Goal: Task Accomplishment & Management: Manage account settings

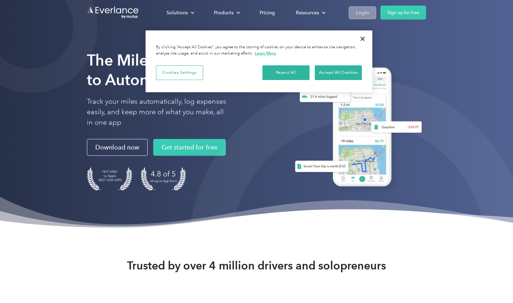
click at [365, 17] on link "Login" at bounding box center [363, 12] width 28 height 13
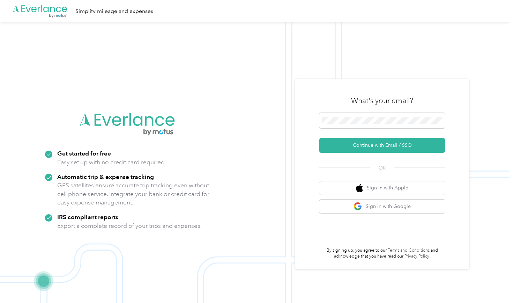
click at [338, 97] on div "What's your email?" at bounding box center [382, 100] width 126 height 24
click at [363, 148] on button "Continue with Email / SSO" at bounding box center [382, 145] width 126 height 15
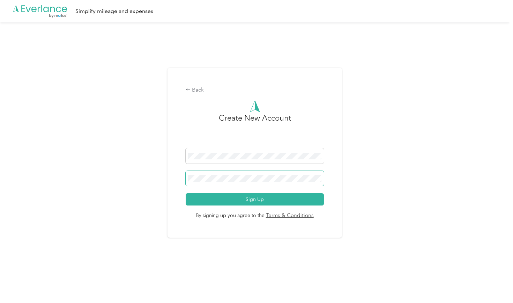
click at [190, 178] on span at bounding box center [255, 178] width 138 height 15
click at [219, 168] on form "Sign Up" at bounding box center [255, 176] width 138 height 57
click at [214, 173] on span at bounding box center [255, 178] width 138 height 15
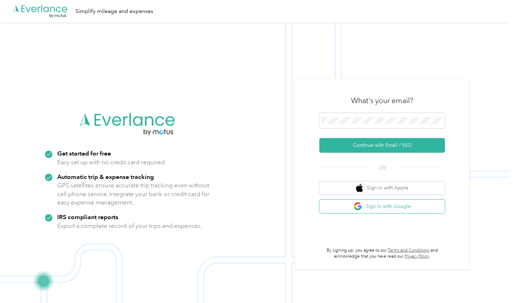
click at [406, 202] on button "Sign in with Google" at bounding box center [382, 206] width 126 height 14
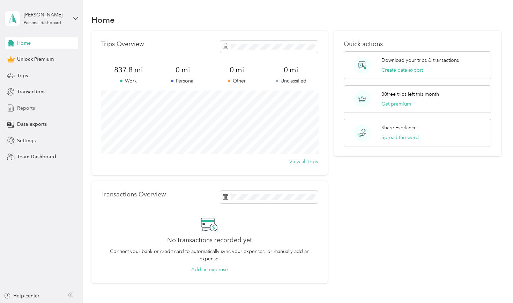
click at [25, 111] on span "Reports" at bounding box center [26, 107] width 18 height 7
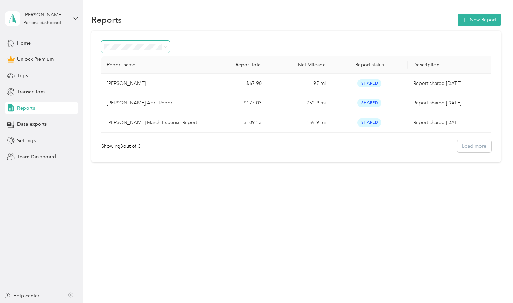
click at [167, 47] on icon at bounding box center [165, 46] width 3 height 3
click at [489, 19] on button "New Report" at bounding box center [480, 20] width 44 height 12
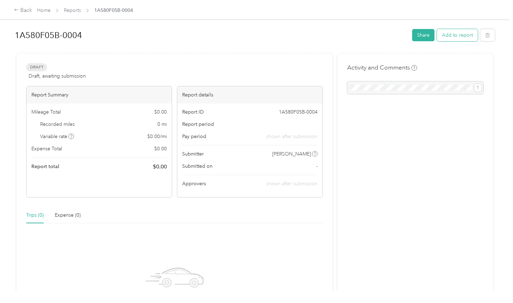
click at [461, 37] on button "Add to report" at bounding box center [457, 35] width 41 height 12
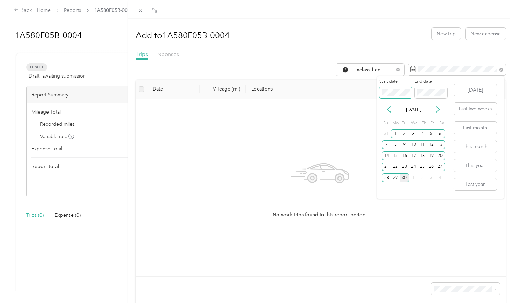
click at [378, 91] on div "Start date End date" at bounding box center [413, 91] width 73 height 24
click at [390, 110] on icon at bounding box center [389, 109] width 7 height 7
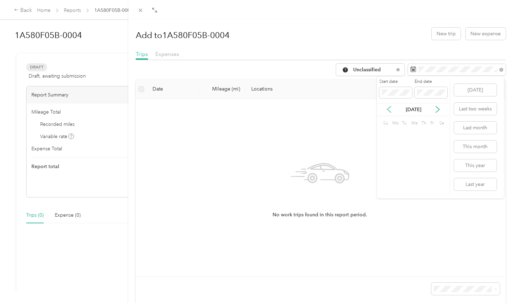
click at [390, 110] on icon at bounding box center [389, 109] width 7 height 7
click at [387, 133] on div "1" at bounding box center [386, 133] width 9 height 9
click at [438, 106] on icon at bounding box center [437, 109] width 7 height 7
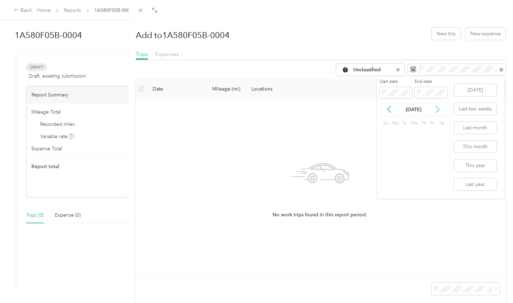
click at [438, 106] on icon at bounding box center [437, 109] width 7 height 7
click at [390, 109] on icon at bounding box center [389, 109] width 7 height 7
click at [406, 177] on div "30" at bounding box center [404, 177] width 9 height 9
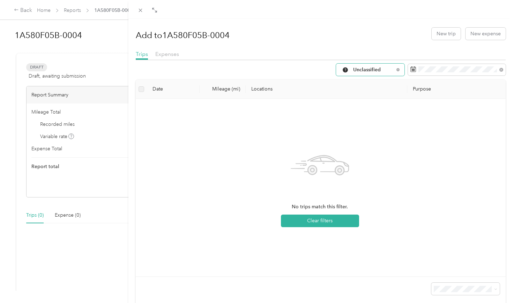
click at [387, 69] on span "Unclassified" at bounding box center [373, 69] width 41 height 5
click at [366, 143] on span "Hylc" at bounding box center [378, 142] width 53 height 7
click at [376, 69] on span "Hylc" at bounding box center [373, 69] width 41 height 5
click at [217, 93] on th "Mileage (mi)" at bounding box center [223, 89] width 46 height 19
click at [141, 90] on label at bounding box center [142, 89] width 6 height 8
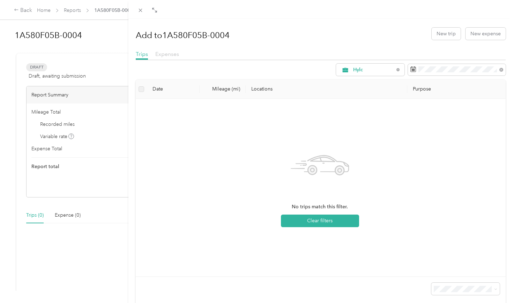
click at [167, 52] on span "Expenses" at bounding box center [167, 54] width 24 height 7
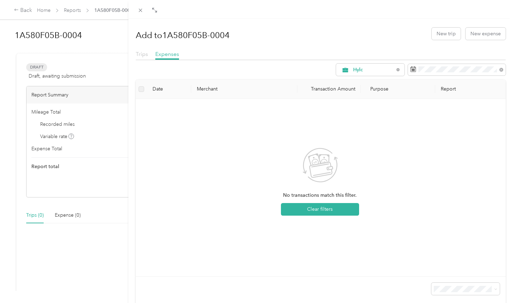
click at [145, 54] on span "Trips" at bounding box center [142, 54] width 12 height 7
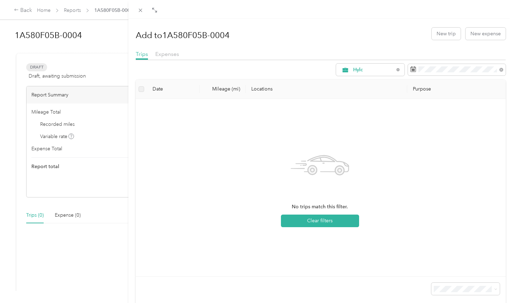
click at [448, 95] on th "Purpose" at bounding box center [456, 89] width 98 height 19
click at [438, 88] on th "Purpose" at bounding box center [456, 89] width 98 height 19
click at [421, 88] on th "Purpose" at bounding box center [456, 89] width 98 height 19
click at [328, 221] on button "Clear filters" at bounding box center [320, 220] width 78 height 13
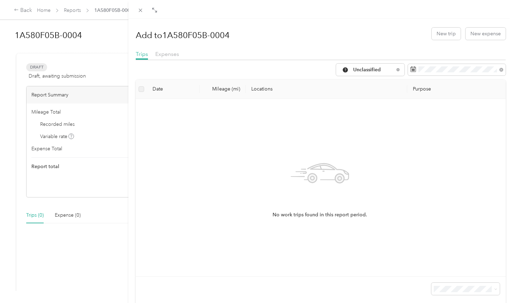
click at [46, 8] on div "Add to 1A580F05B-0004 New trip New expense Trips Expenses Unclassified Date Mil…" at bounding box center [256, 151] width 513 height 303
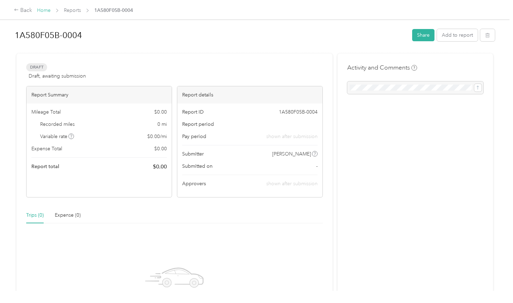
click at [44, 12] on link "Home" at bounding box center [44, 10] width 14 height 6
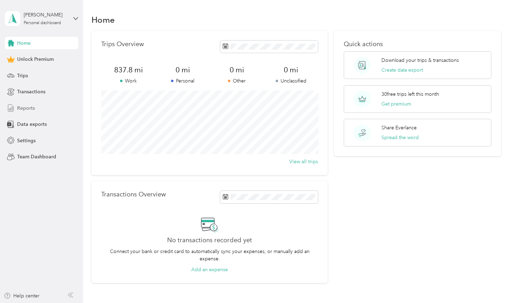
click at [28, 107] on span "Reports" at bounding box center [26, 107] width 18 height 7
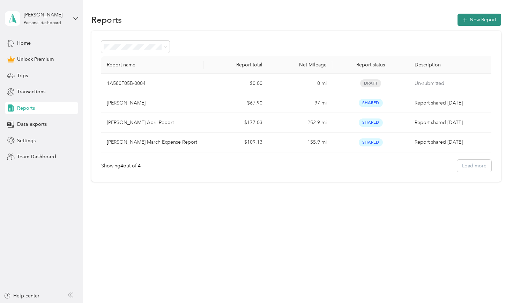
click at [485, 18] on button "New Report" at bounding box center [480, 20] width 44 height 12
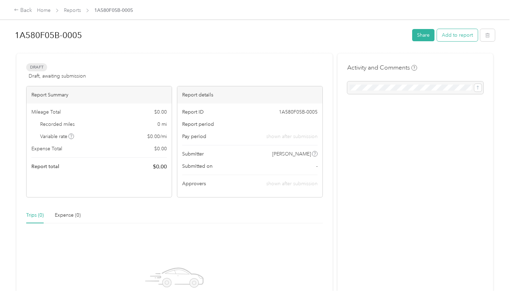
click at [467, 36] on button "Add to report" at bounding box center [457, 35] width 41 height 12
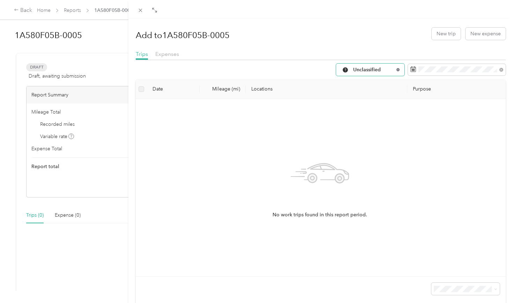
click at [397, 69] on icon at bounding box center [398, 69] width 3 height 3
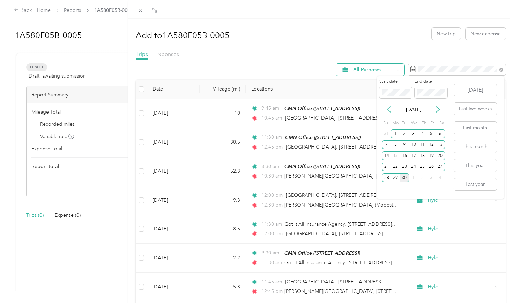
click at [390, 108] on icon at bounding box center [389, 109] width 7 height 7
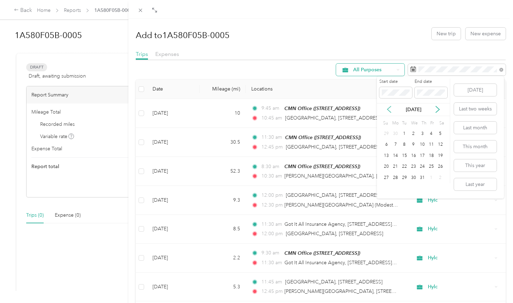
click at [390, 108] on icon at bounding box center [389, 109] width 7 height 7
click at [438, 110] on icon at bounding box center [437, 109] width 7 height 7
click at [386, 133] on div "1" at bounding box center [386, 133] width 9 height 9
click at [475, 89] on button "[DATE]" at bounding box center [475, 90] width 43 height 12
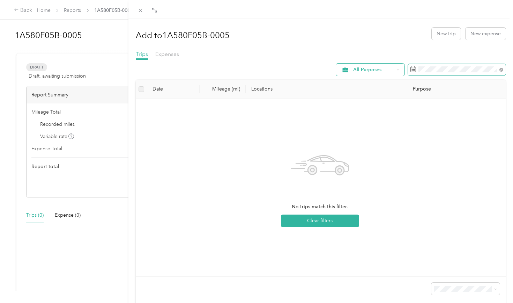
click at [467, 73] on span at bounding box center [457, 70] width 98 height 12
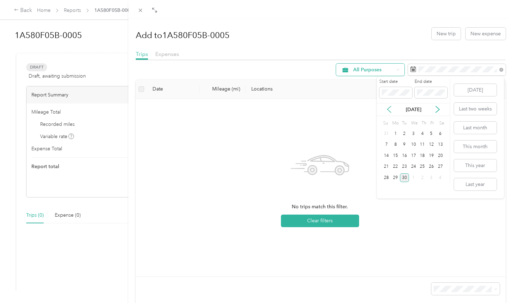
click at [390, 109] on icon at bounding box center [389, 109] width 7 height 7
click at [385, 130] on div "1" at bounding box center [386, 133] width 9 height 9
click at [436, 112] on icon at bounding box center [437, 109] width 7 height 7
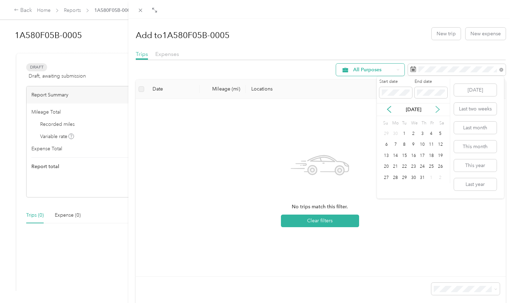
click at [436, 112] on icon at bounding box center [437, 109] width 7 height 7
click at [404, 177] on div "30" at bounding box center [404, 177] width 9 height 9
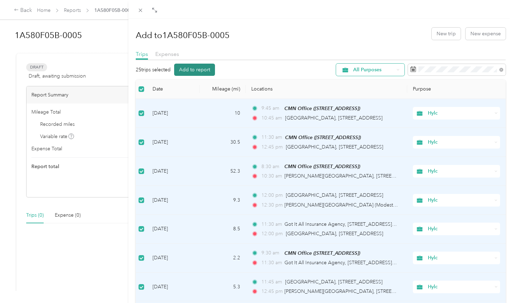
click at [200, 73] on button "Add to report" at bounding box center [194, 70] width 41 height 12
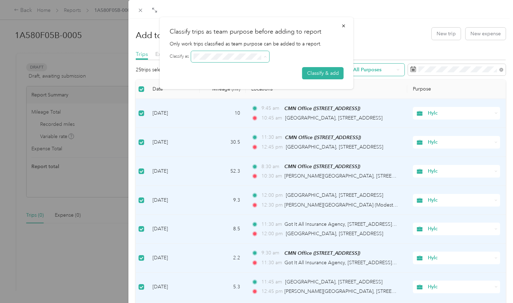
click at [267, 58] on icon at bounding box center [265, 56] width 3 height 3
click at [265, 58] on icon at bounding box center [265, 56] width 3 height 3
click at [322, 76] on button "Classify & add" at bounding box center [323, 73] width 42 height 12
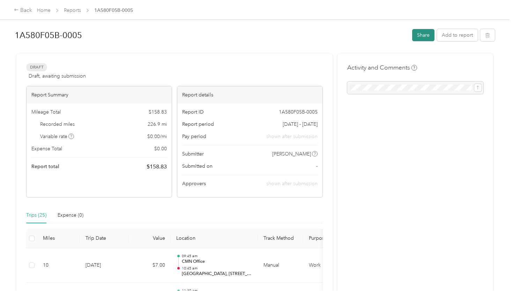
click at [423, 39] on button "Share" at bounding box center [423, 35] width 22 height 12
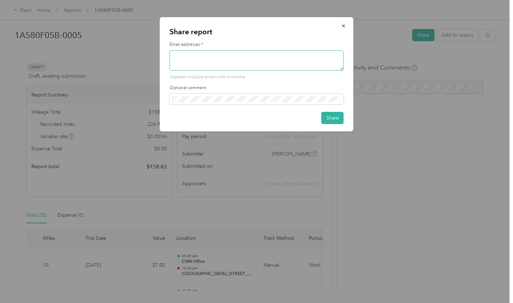
click at [237, 61] on textarea at bounding box center [257, 60] width 174 height 20
click at [342, 24] on icon "button" at bounding box center [343, 25] width 5 height 5
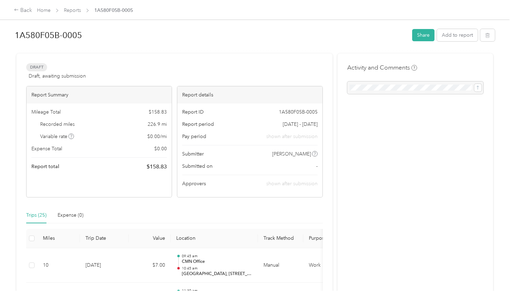
click at [76, 9] on link "Reports" at bounding box center [72, 10] width 17 height 6
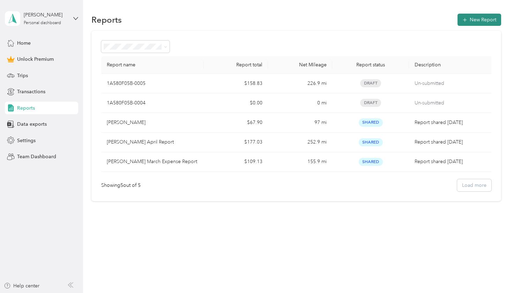
click at [487, 15] on button "New Report" at bounding box center [480, 20] width 44 height 12
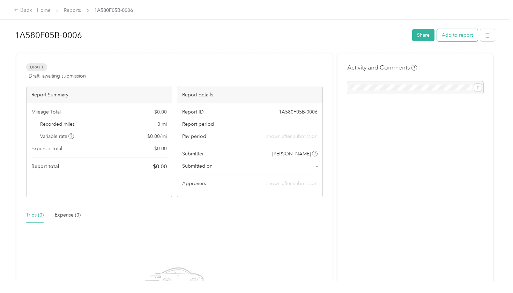
click at [459, 35] on button "Add to report" at bounding box center [457, 35] width 41 height 12
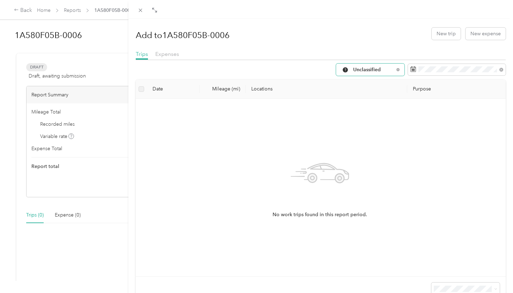
click at [394, 69] on div "Unclassified" at bounding box center [370, 70] width 68 height 12
click at [360, 143] on span "Hylc" at bounding box center [378, 143] width 53 height 7
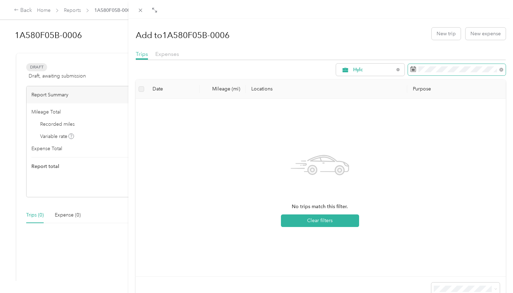
click at [448, 65] on span at bounding box center [457, 70] width 98 height 12
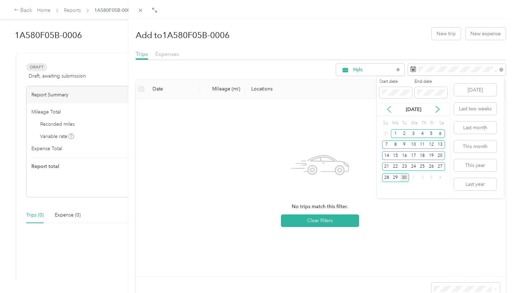
click at [392, 111] on icon at bounding box center [389, 109] width 7 height 7
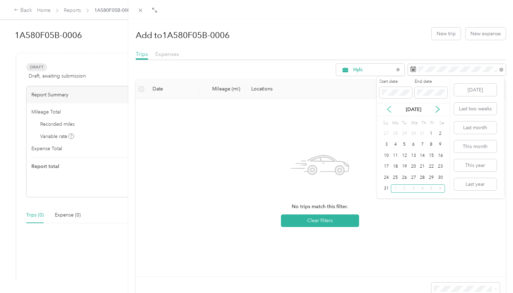
click at [389, 111] on icon at bounding box center [389, 109] width 7 height 7
click at [403, 134] on div "1" at bounding box center [404, 133] width 9 height 9
click at [437, 110] on icon at bounding box center [437, 109] width 7 height 7
click at [404, 178] on div "30" at bounding box center [404, 177] width 9 height 9
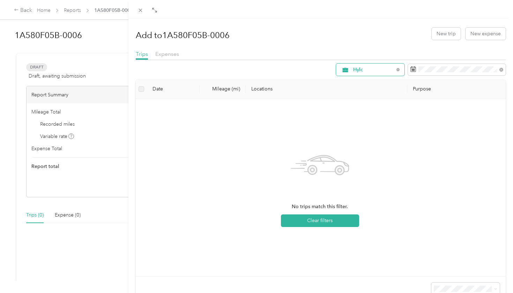
click at [376, 66] on div "Hylc" at bounding box center [370, 70] width 68 height 12
click at [374, 143] on span "Hylc" at bounding box center [374, 143] width 45 height 7
click at [143, 87] on label at bounding box center [142, 89] width 6 height 8
click at [140, 90] on label at bounding box center [142, 89] width 6 height 8
click at [377, 71] on span "Hylc" at bounding box center [373, 69] width 41 height 5
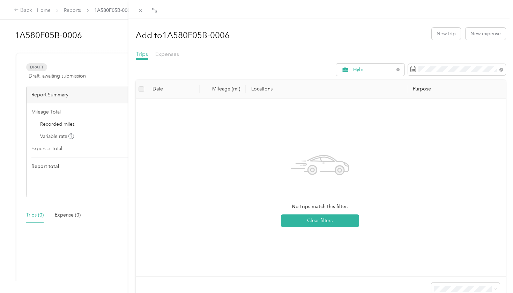
click at [414, 167] on div "No trips match this filter. Clear filters" at bounding box center [319, 187] width 357 height 166
click at [316, 222] on button "Clear filters" at bounding box center [320, 220] width 78 height 13
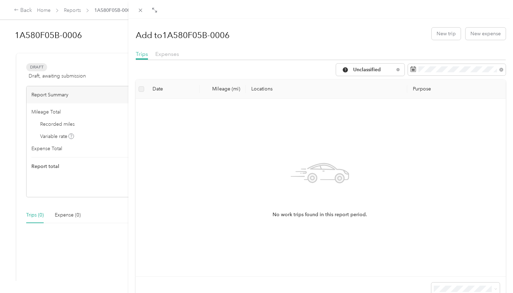
click at [429, 88] on th "Purpose" at bounding box center [456, 89] width 98 height 19
click at [394, 67] on div "Unclassified" at bounding box center [370, 70] width 68 height 12
click at [363, 141] on span "Hylc" at bounding box center [378, 143] width 53 height 7
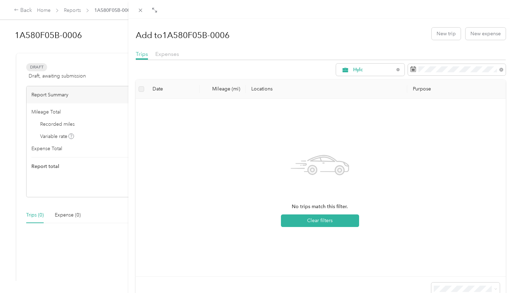
click at [46, 12] on div "Add to 1A580F05B-0006 New trip New expense Trips Expenses Hylc Date Mileage (mi…" at bounding box center [256, 146] width 513 height 293
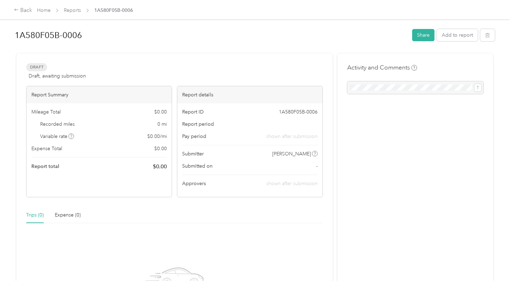
click at [47, 9] on link "Home" at bounding box center [44, 10] width 14 height 6
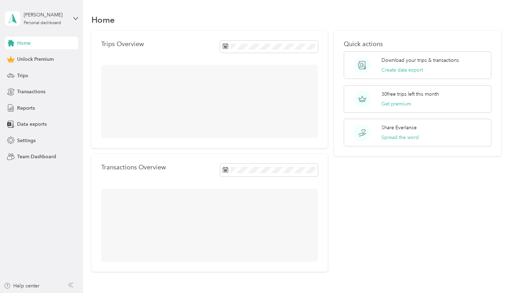
click at [47, 9] on div "[PERSON_NAME] Personal dashboard" at bounding box center [41, 18] width 73 height 24
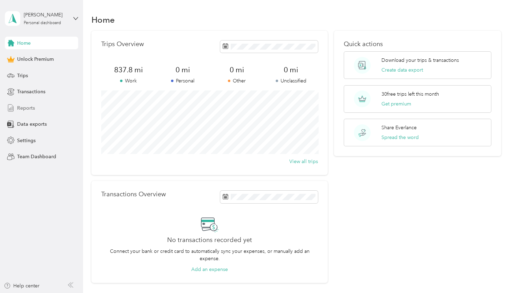
click at [26, 109] on span "Reports" at bounding box center [26, 107] width 18 height 7
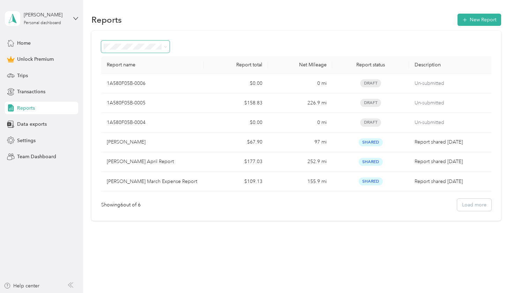
click at [165, 47] on icon at bounding box center [165, 46] width 3 height 3
click at [482, 17] on button "New Report" at bounding box center [480, 20] width 44 height 12
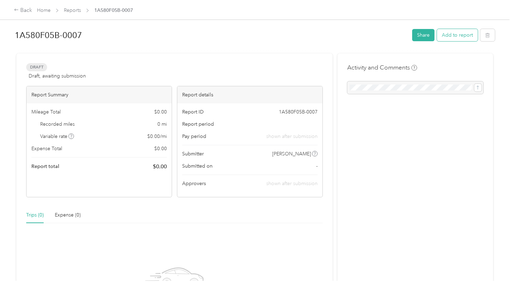
click at [463, 36] on button "Add to report" at bounding box center [457, 35] width 41 height 12
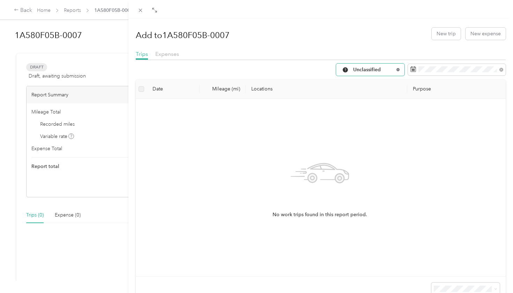
click at [397, 69] on icon at bounding box center [398, 69] width 3 height 3
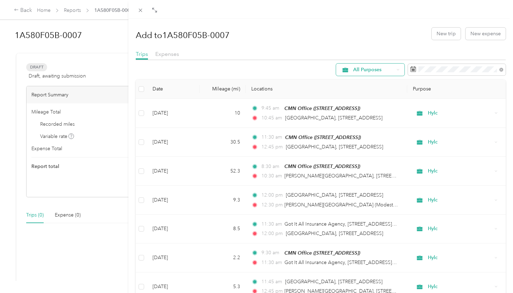
click at [397, 68] on icon at bounding box center [398, 69] width 3 height 3
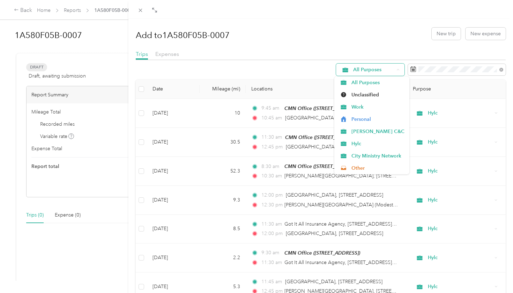
click at [397, 68] on icon at bounding box center [398, 69] width 3 height 3
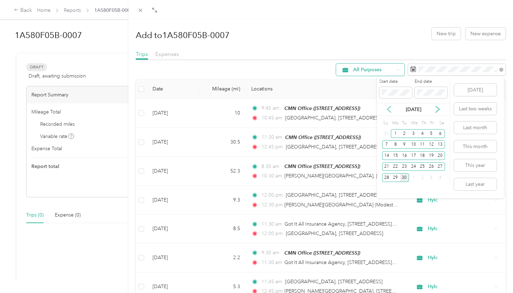
click at [389, 110] on icon at bounding box center [388, 109] width 3 height 6
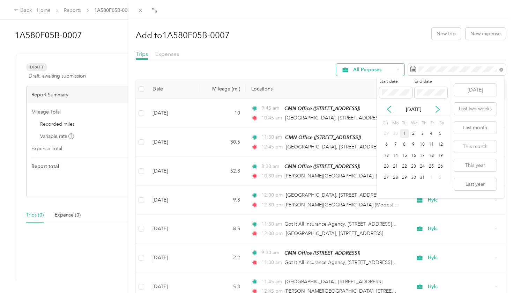
click at [404, 132] on div "1" at bounding box center [404, 133] width 9 height 9
click at [438, 108] on icon at bounding box center [437, 109] width 3 height 6
click at [435, 110] on icon at bounding box center [437, 109] width 7 height 7
click at [391, 112] on icon at bounding box center [389, 109] width 7 height 7
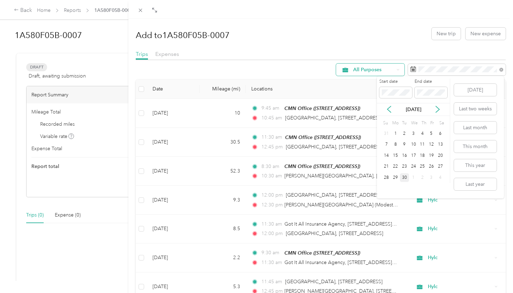
click at [404, 178] on div "30" at bounding box center [404, 177] width 9 height 9
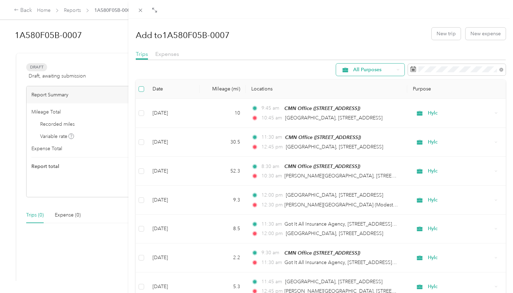
click at [143, 89] on span at bounding box center [142, 89] width 6 height 6
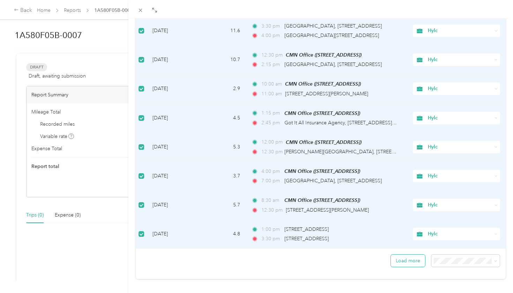
click at [416, 254] on button "Load more" at bounding box center [408, 260] width 34 height 12
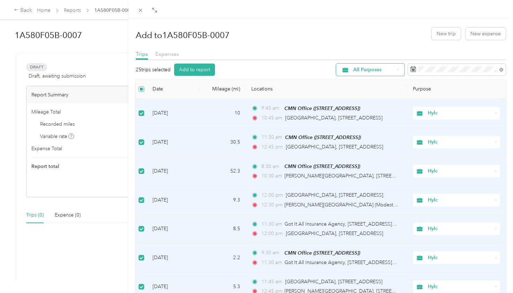
click at [143, 89] on span at bounding box center [142, 89] width 6 height 6
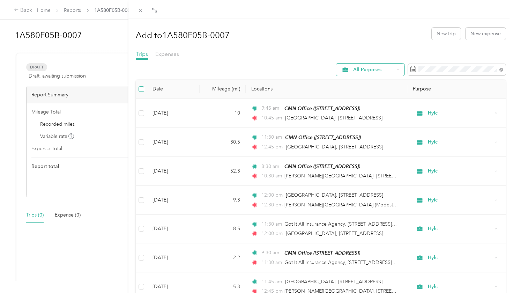
click at [143, 89] on span at bounding box center [142, 89] width 6 height 6
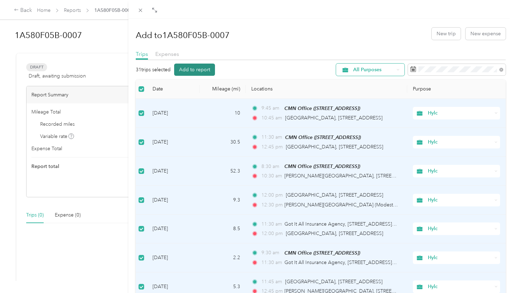
click at [197, 69] on button "Add to report" at bounding box center [194, 70] width 41 height 12
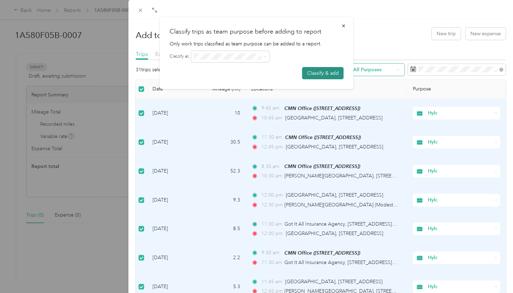
click at [320, 74] on button "Classify & add" at bounding box center [323, 73] width 42 height 12
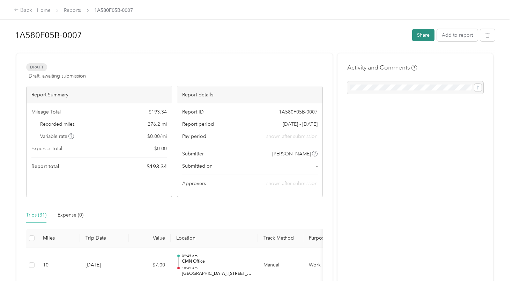
click at [420, 38] on button "Share" at bounding box center [423, 35] width 22 height 12
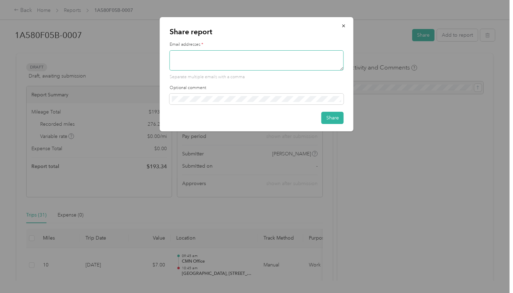
click at [186, 56] on textarea at bounding box center [257, 60] width 174 height 20
type textarea "[PERSON_NAME][EMAIL_ADDRESS][DOMAIN_NAME]"
click at [325, 119] on button "Share" at bounding box center [333, 118] width 22 height 12
